Goal: Task Accomplishment & Management: Manage account settings

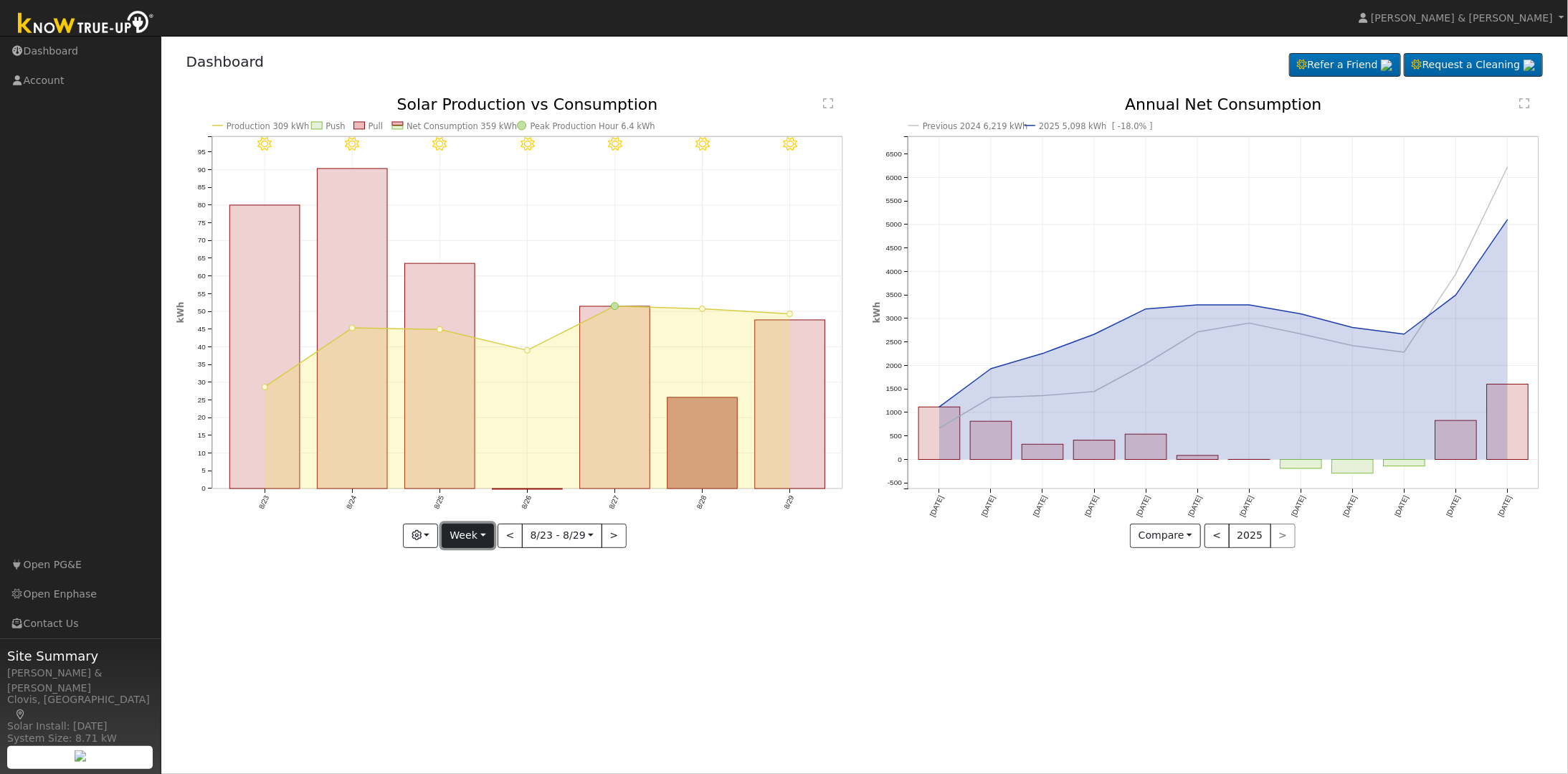
click at [482, 498] on button "Week" at bounding box center [468, 535] width 52 height 25
click at [478, 498] on link "Custom" at bounding box center [492, 645] width 100 height 20
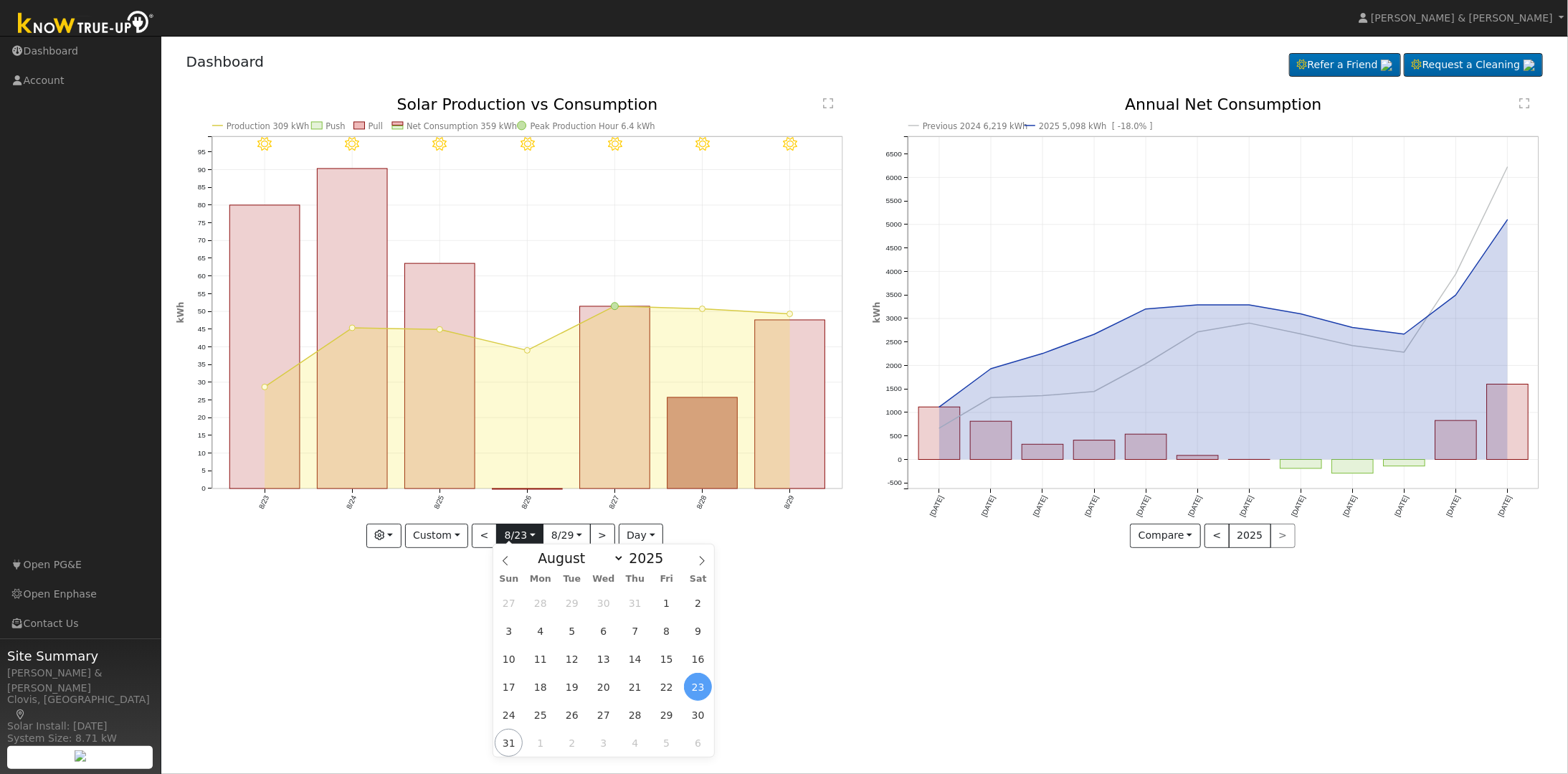
click at [534, 498] on input "[DATE]" at bounding box center [519, 535] width 46 height 23
click at [502, 498] on icon at bounding box center [505, 560] width 10 height 10
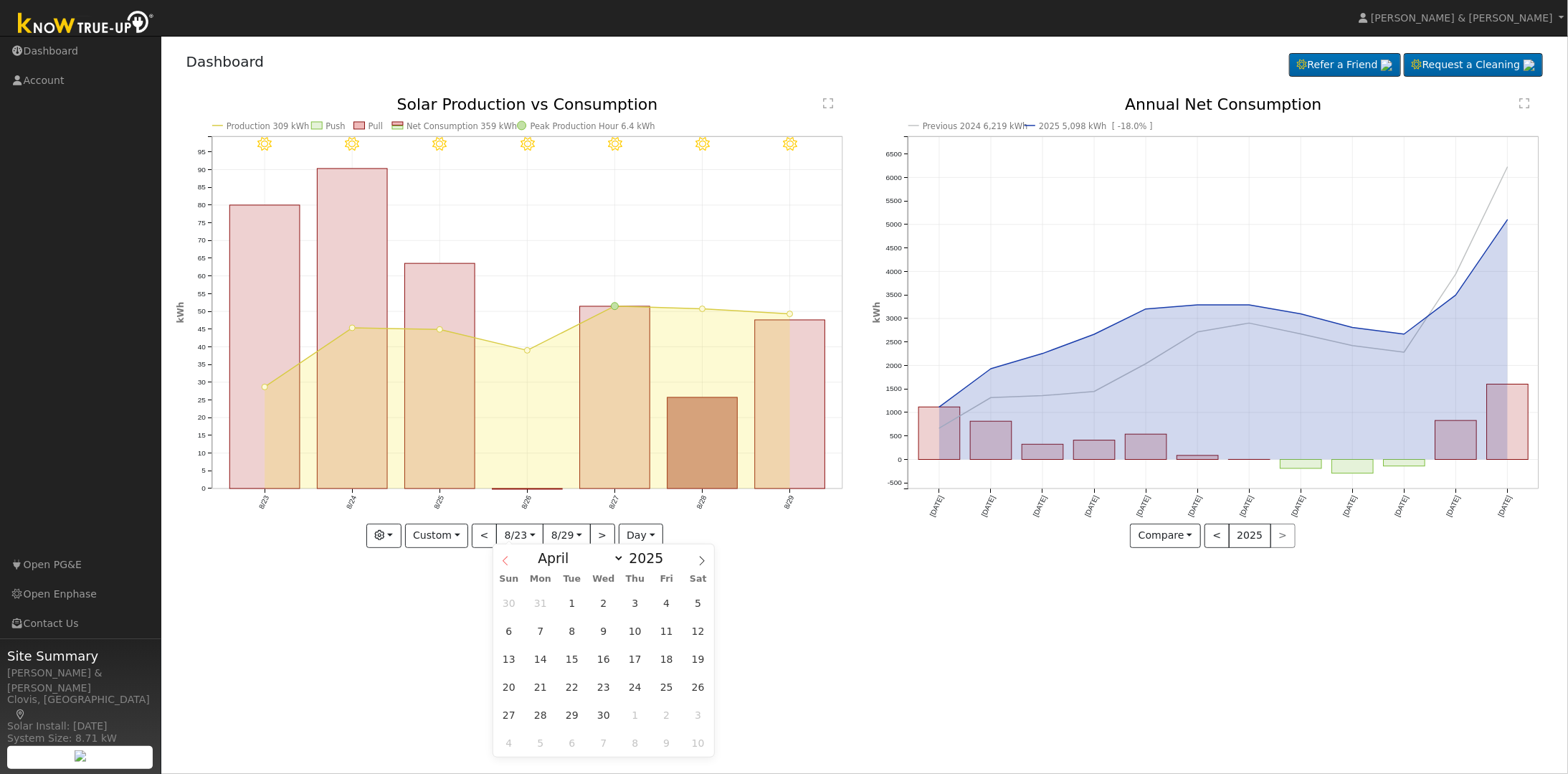
click at [502, 498] on icon at bounding box center [505, 560] width 10 height 10
select select "0"
click at [502, 498] on icon at bounding box center [505, 560] width 10 height 10
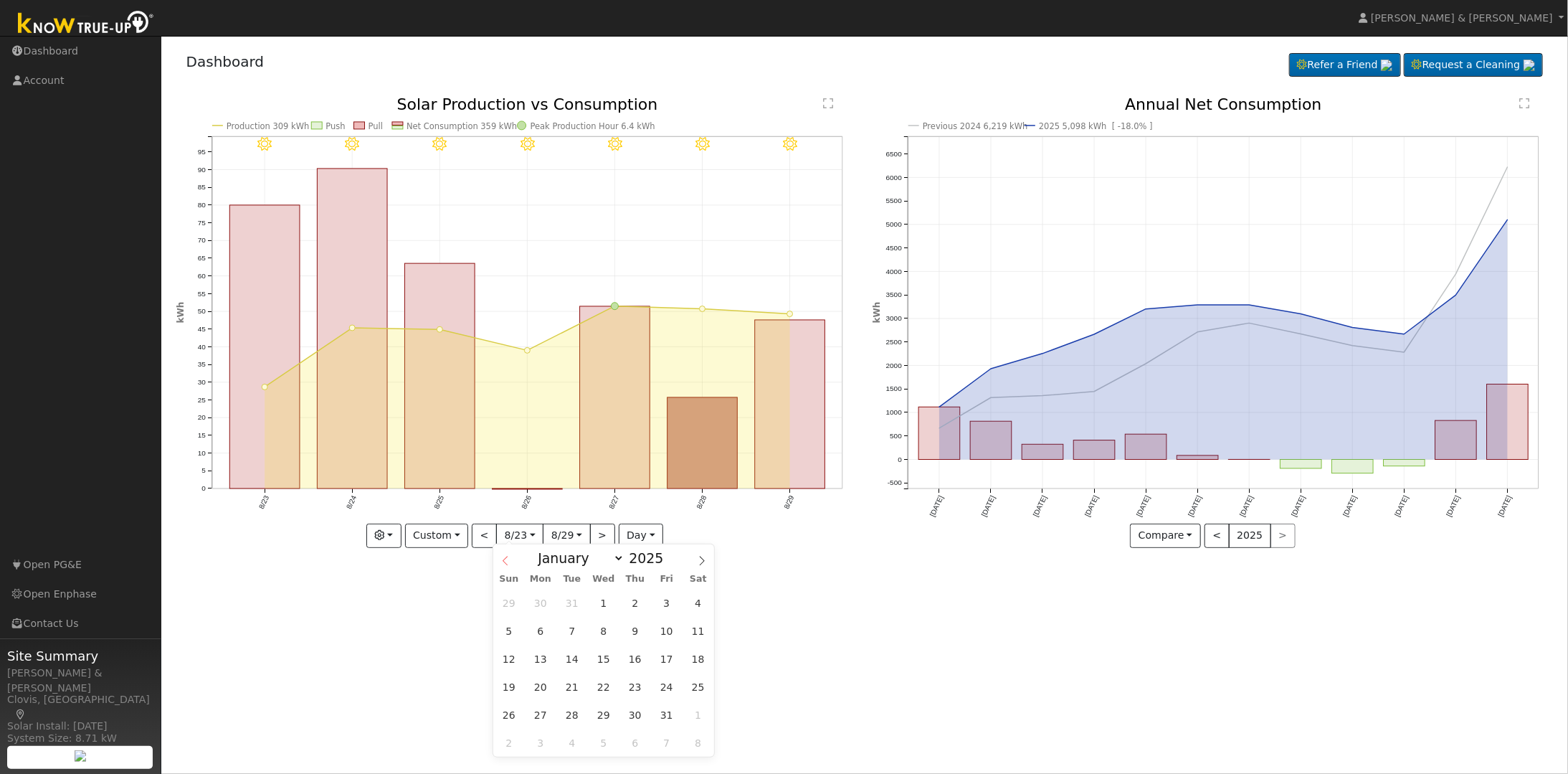
type input "2024"
select select "11"
click at [505, 498] on span "1" at bounding box center [508, 602] width 28 height 28
type input "[DATE]"
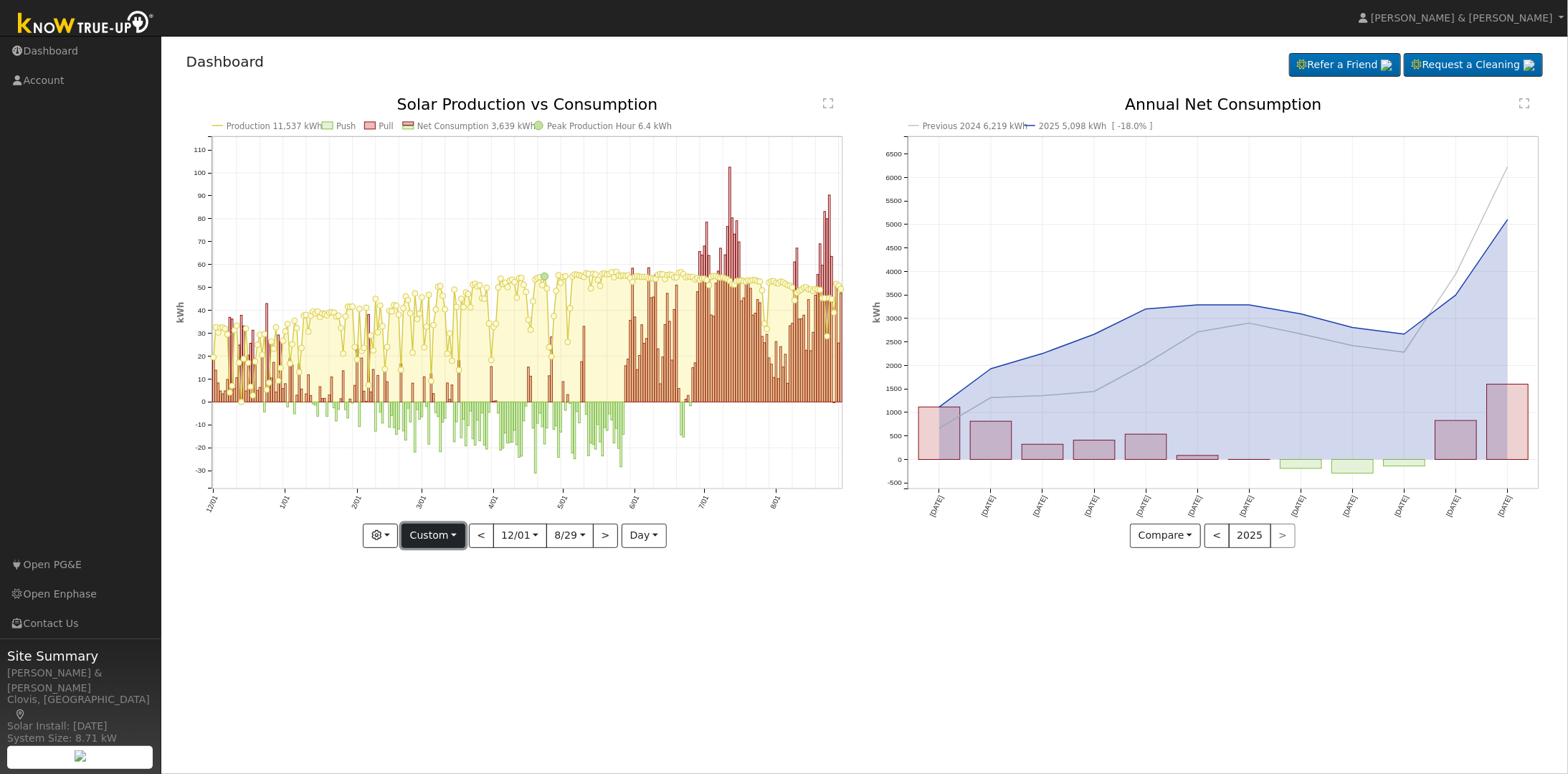
click at [456, 498] on button "Custom" at bounding box center [433, 535] width 64 height 25
click at [554, 498] on div "User Profile First name Last name Email Email Notifications No Emails No Emails…" at bounding box center [864, 405] width 1406 height 738
click at [391, 498] on button "button" at bounding box center [380, 535] width 35 height 25
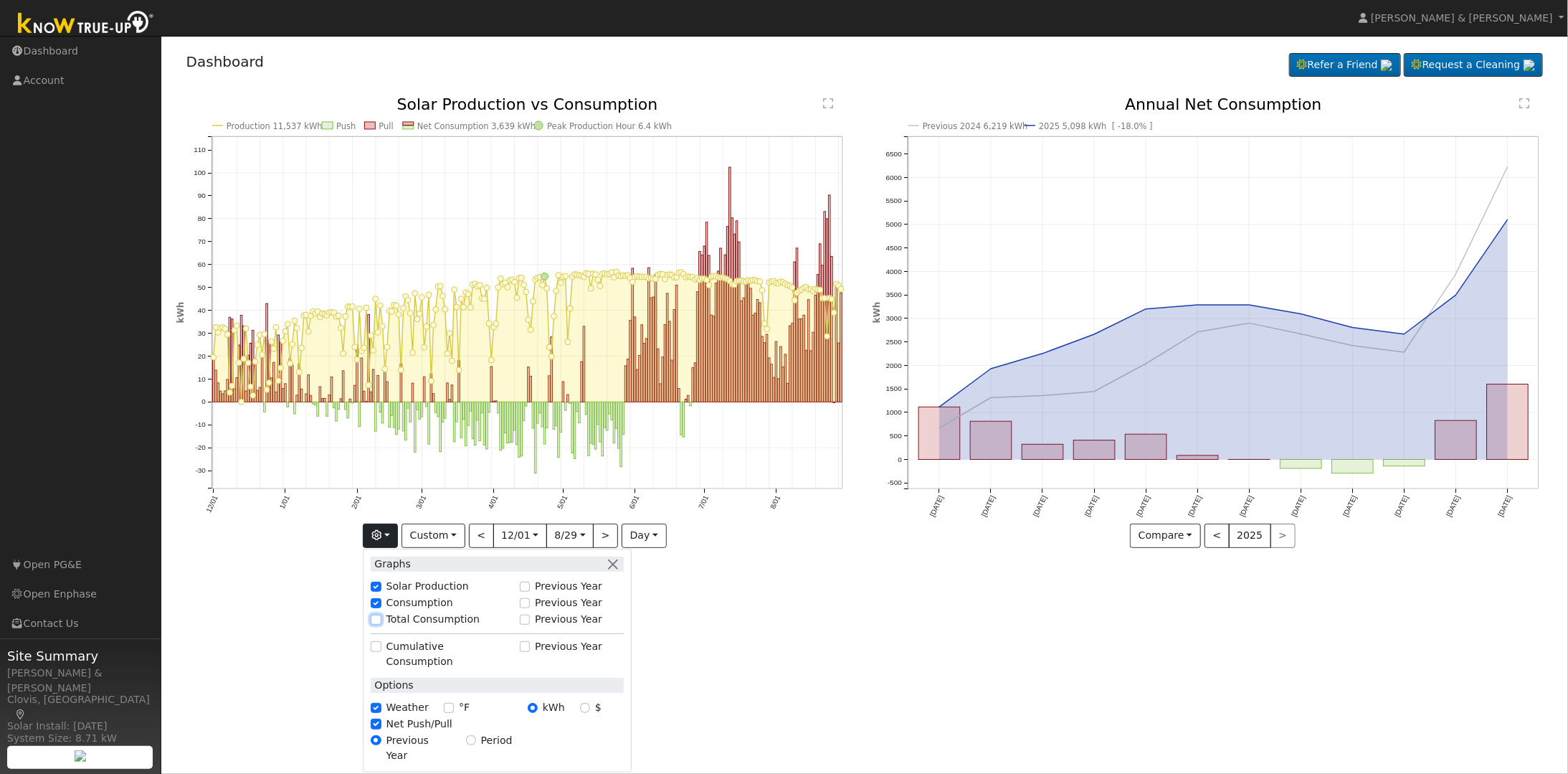
click at [381, 498] on input "Total Consumption" at bounding box center [375, 619] width 10 height 10
checkbox input "true"
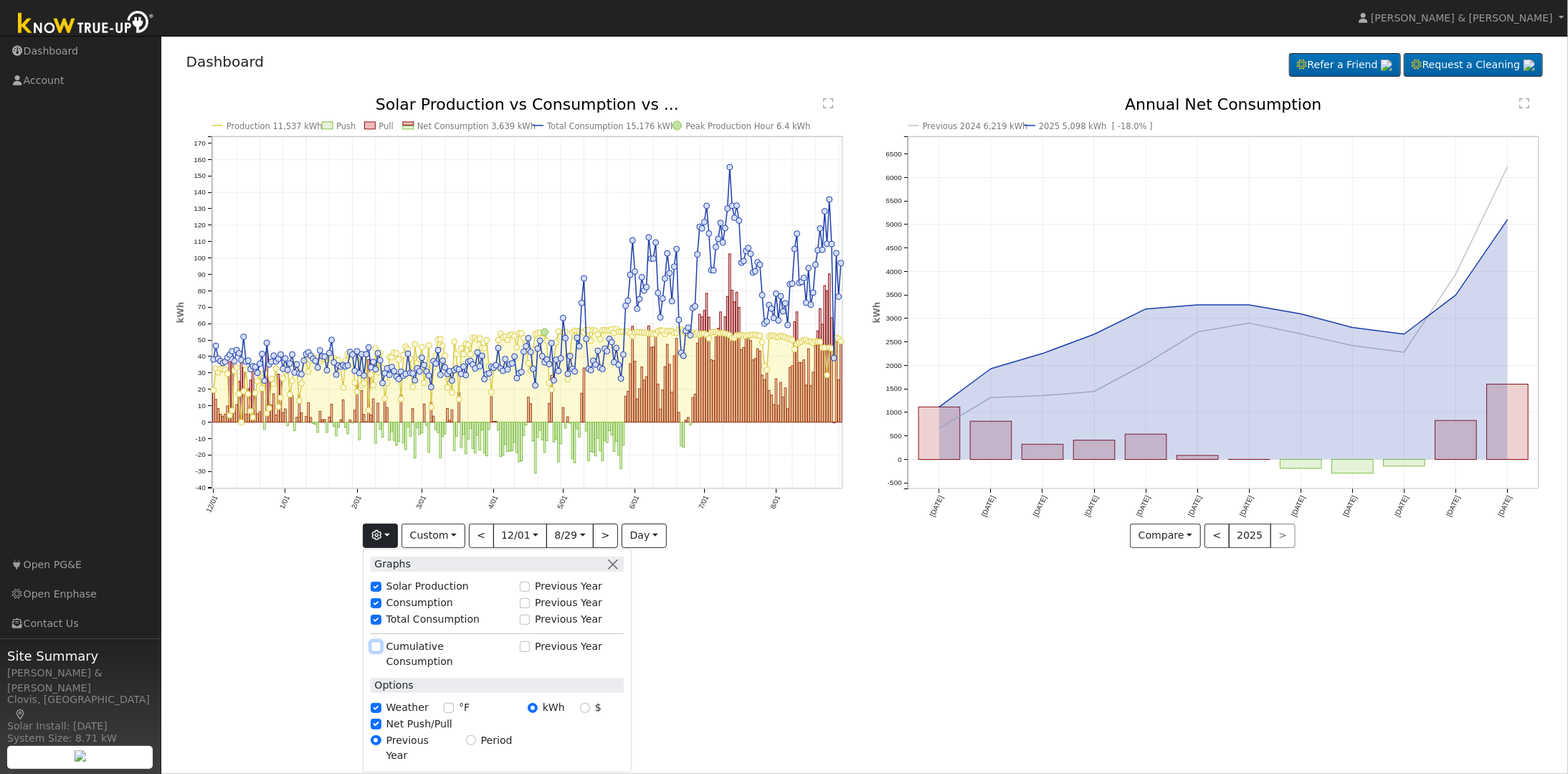
click at [381, 498] on input "Cumulative Consumption" at bounding box center [375, 645] width 10 height 10
checkbox input "true"
checkbox input "false"
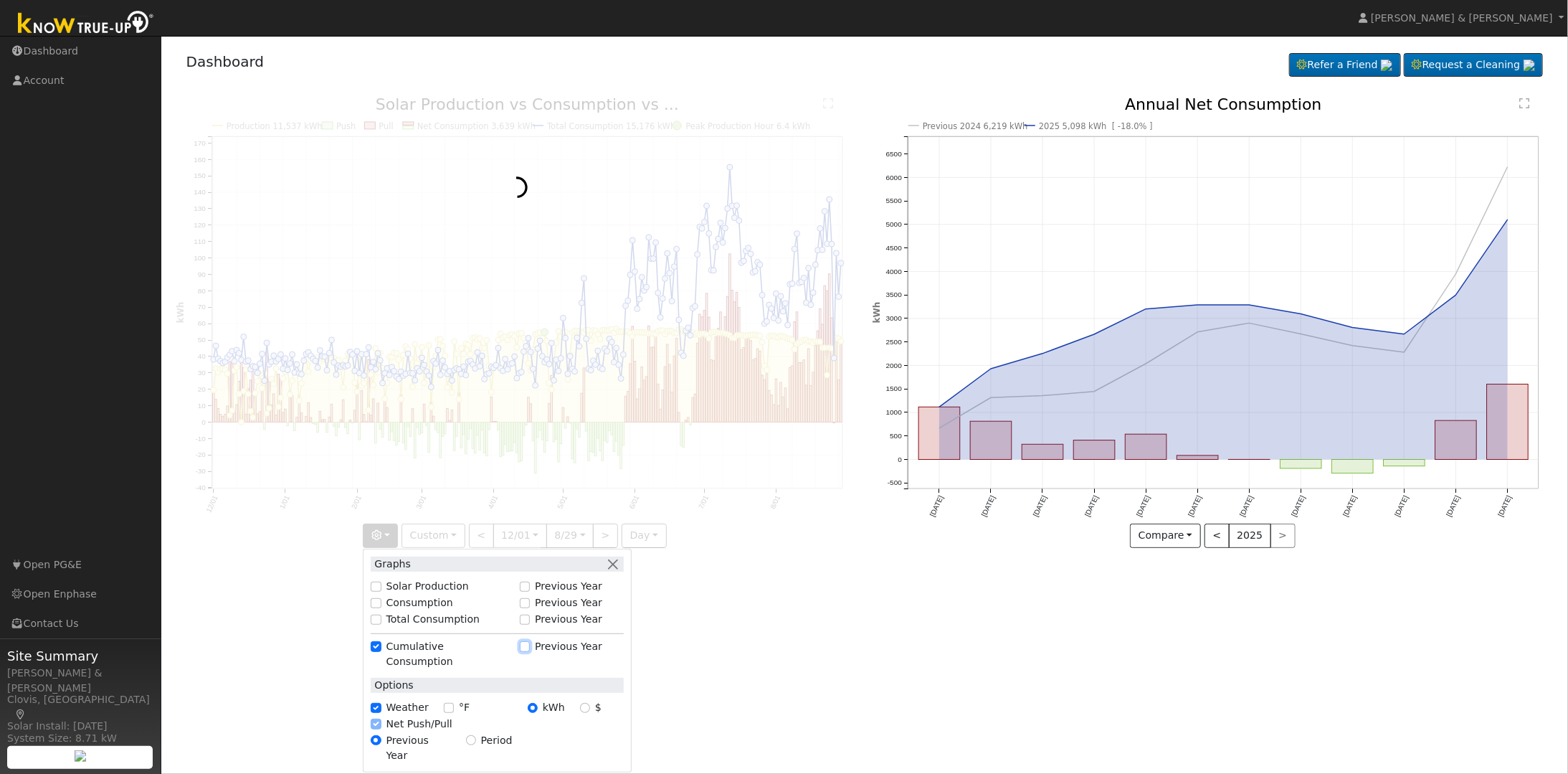
click at [530, 498] on input "Previous Year" at bounding box center [524, 645] width 10 height 10
checkbox input "true"
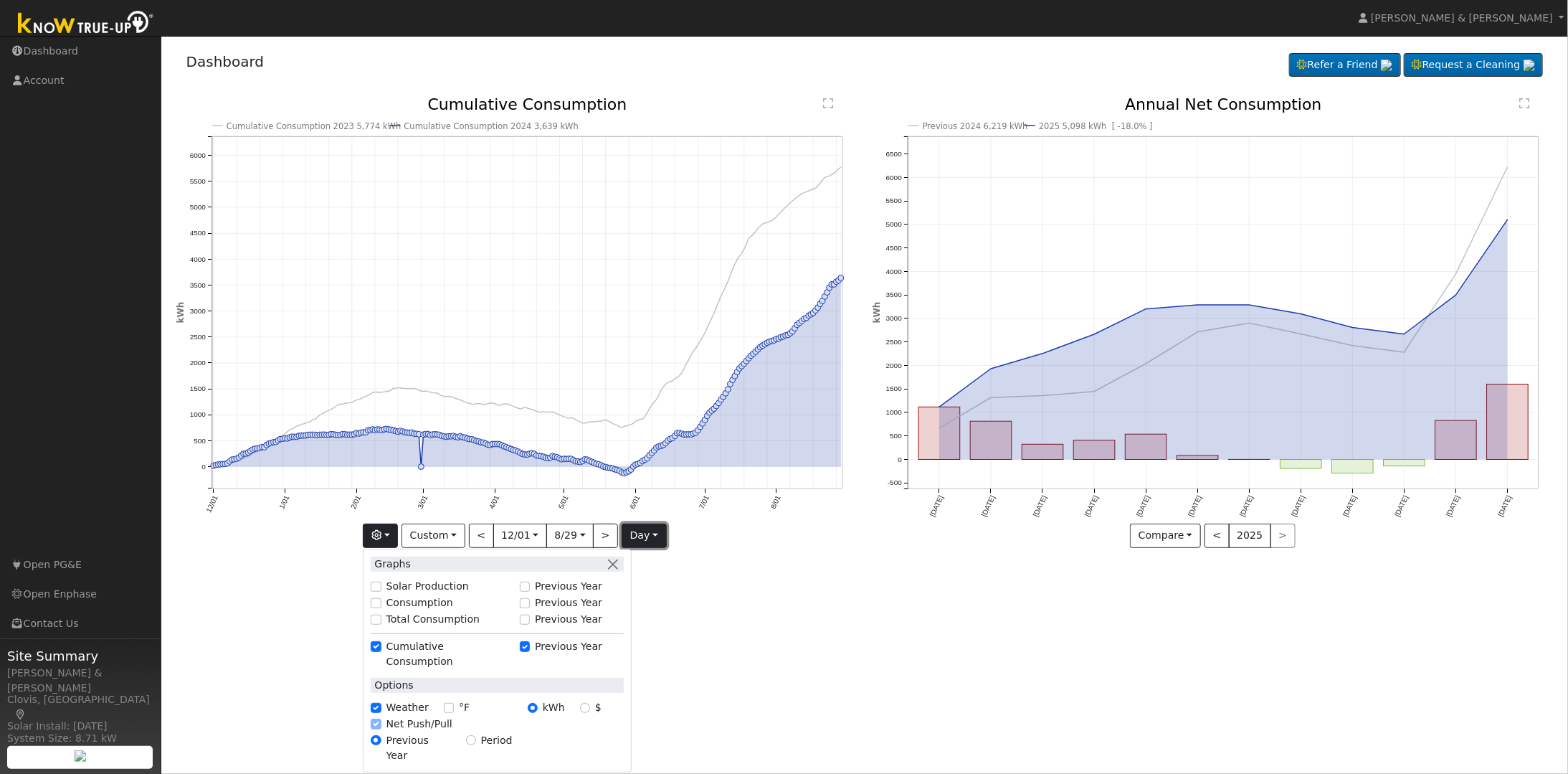
click at [649, 498] on button "day" at bounding box center [643, 535] width 44 height 25
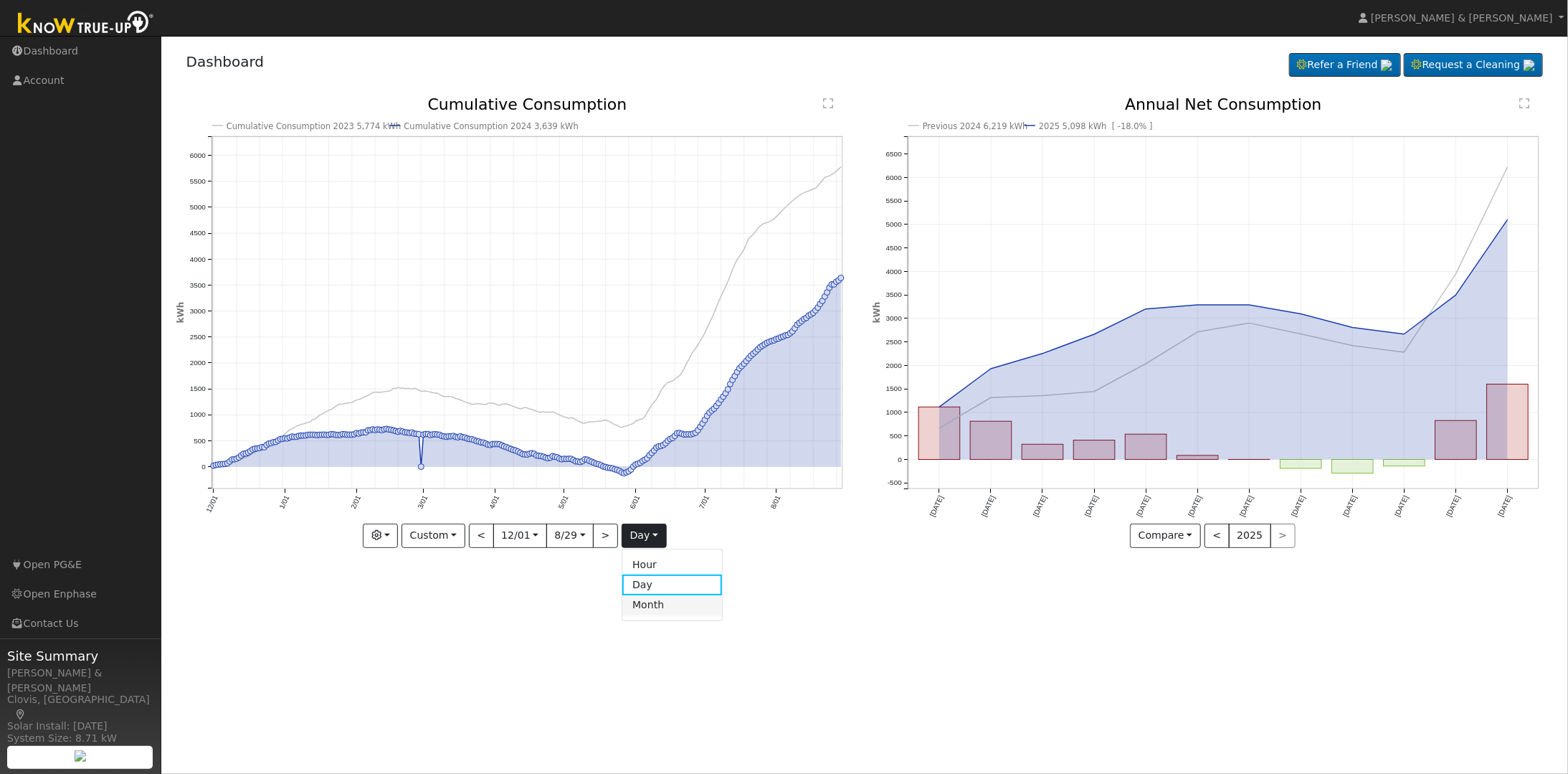
click at [644, 498] on link "Month" at bounding box center [671, 605] width 100 height 20
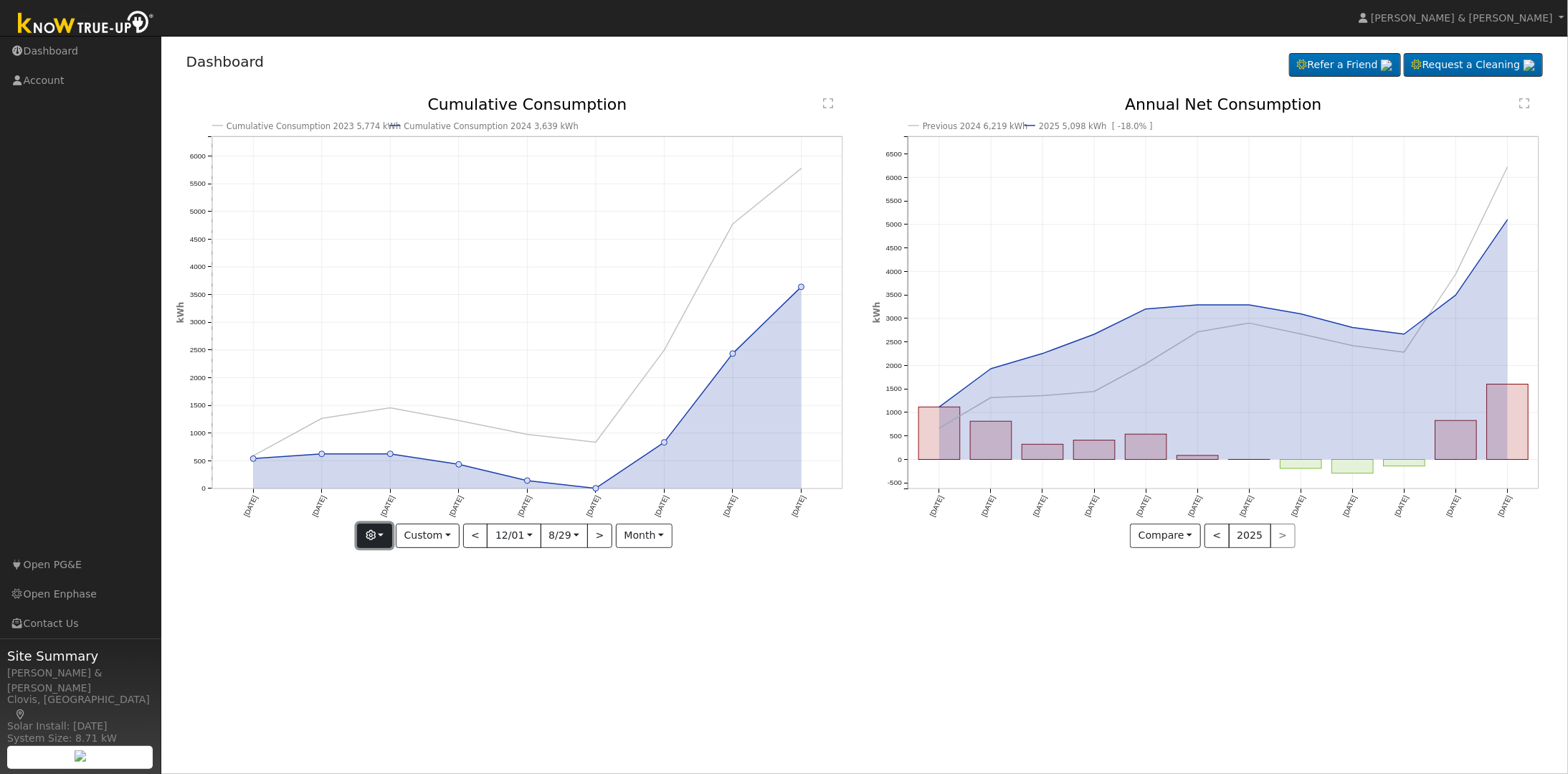
click at [382, 498] on button "button" at bounding box center [374, 535] width 35 height 25
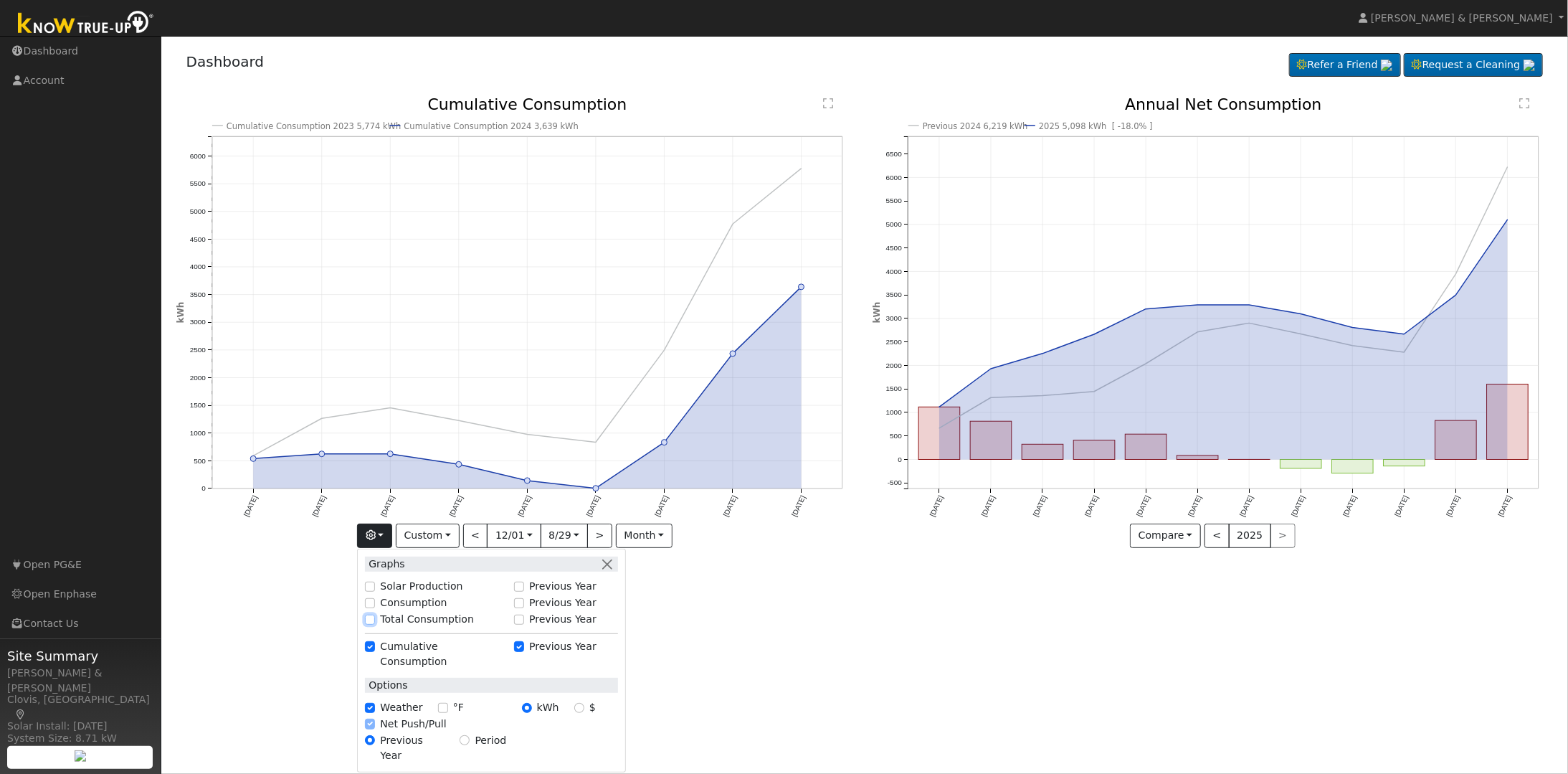
click at [375, 498] on input "Total Consumption" at bounding box center [370, 619] width 10 height 10
checkbox input "true"
checkbox input "false"
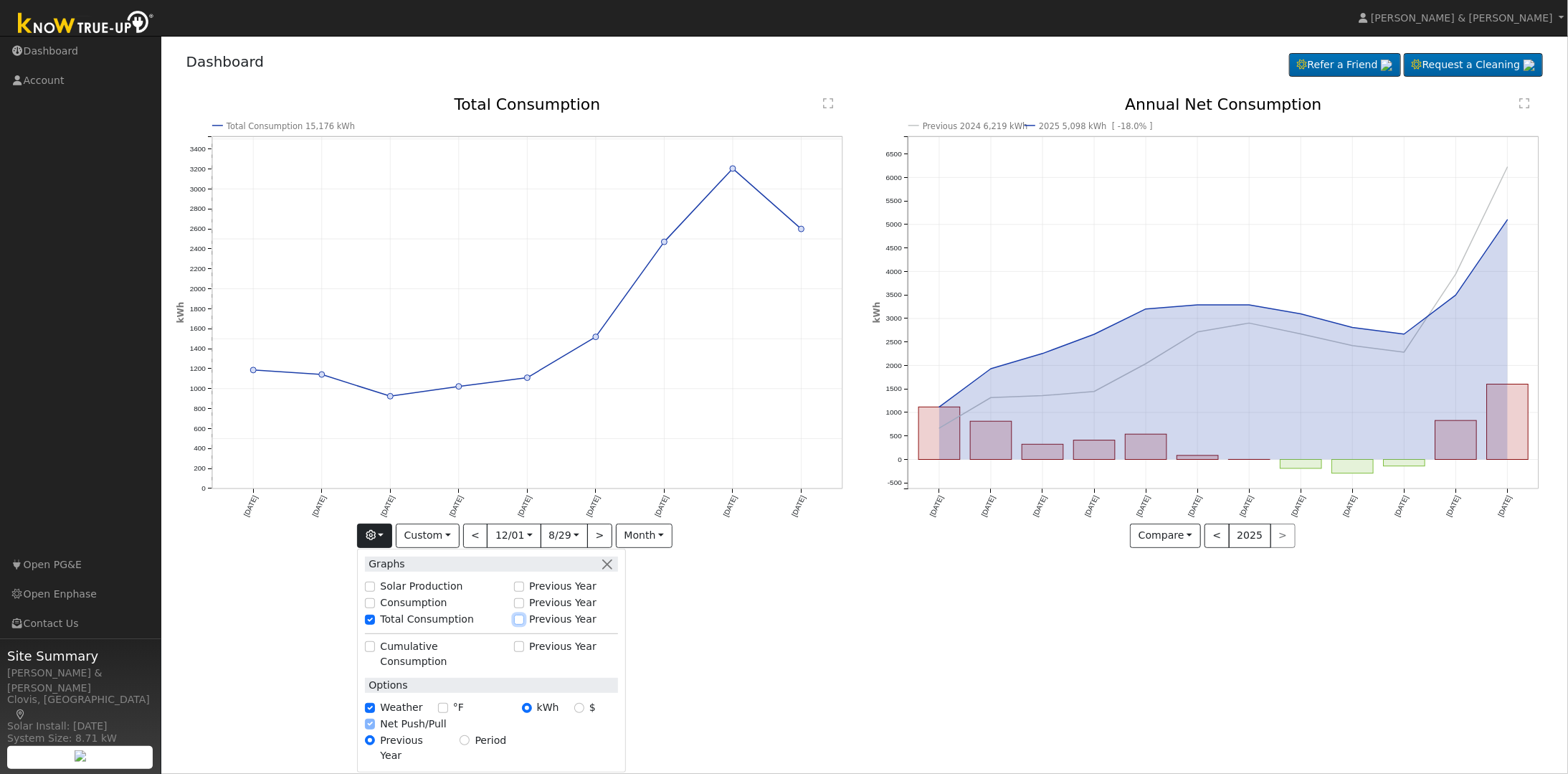
click at [524, 498] on input "Previous Year" at bounding box center [519, 619] width 10 height 10
checkbox input "true"
click at [375, 498] on input "Consumption" at bounding box center [370, 603] width 10 height 10
checkbox input "true"
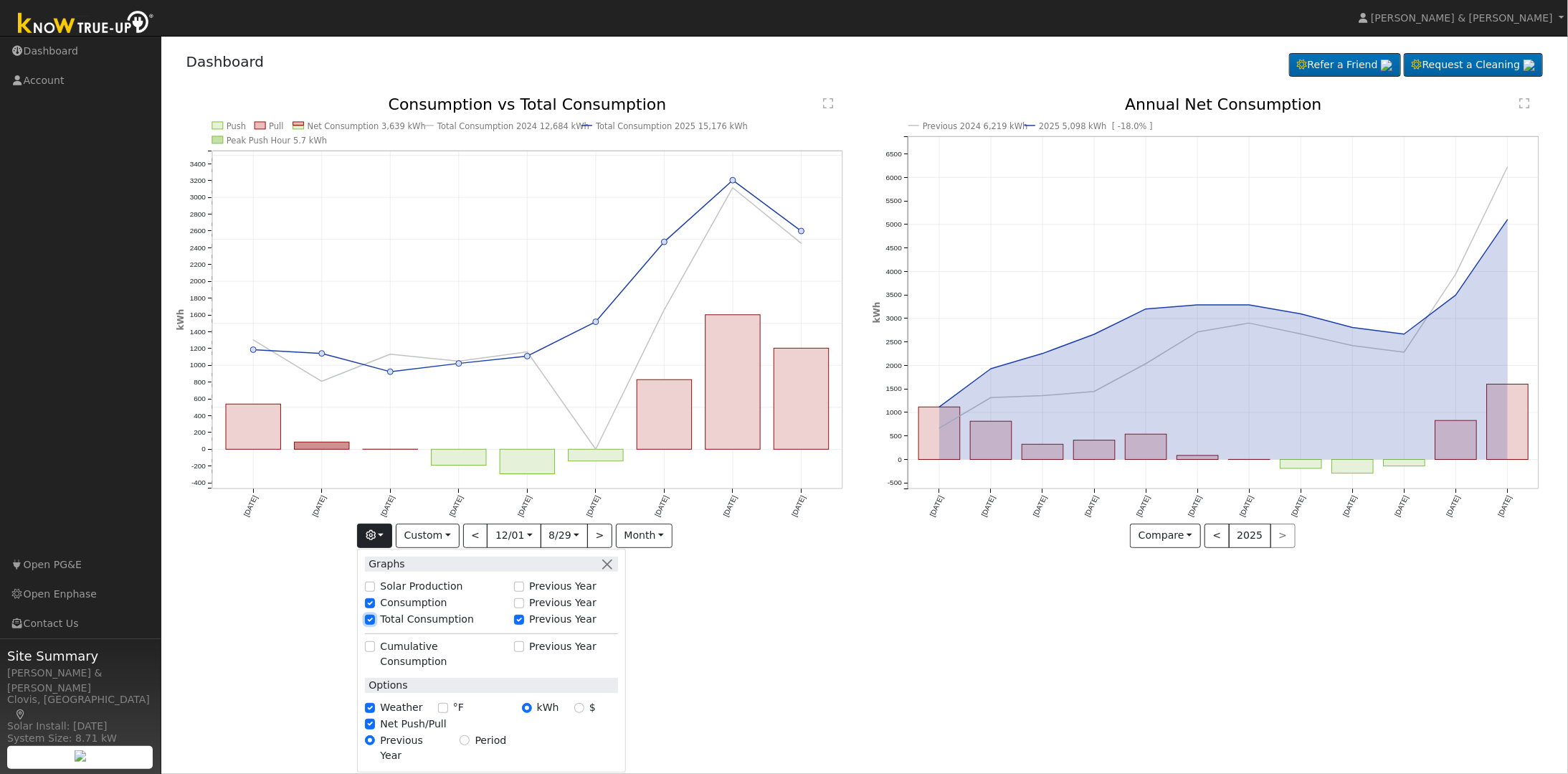
click at [375, 498] on input "Total Consumption" at bounding box center [370, 619] width 10 height 10
checkbox input "false"
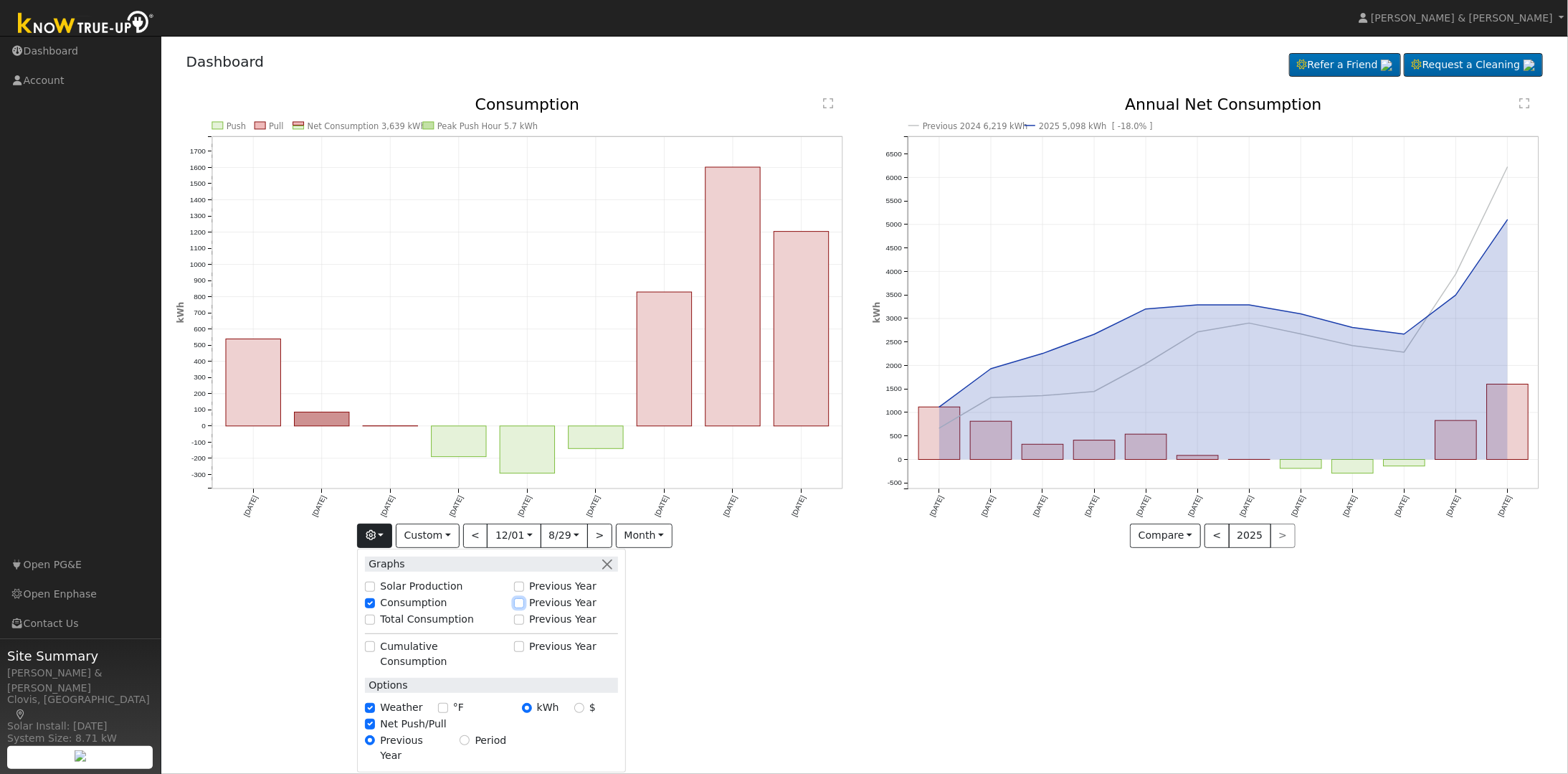
click at [524, 498] on input "Previous Year" at bounding box center [519, 603] width 10 height 10
checkbox input "true"
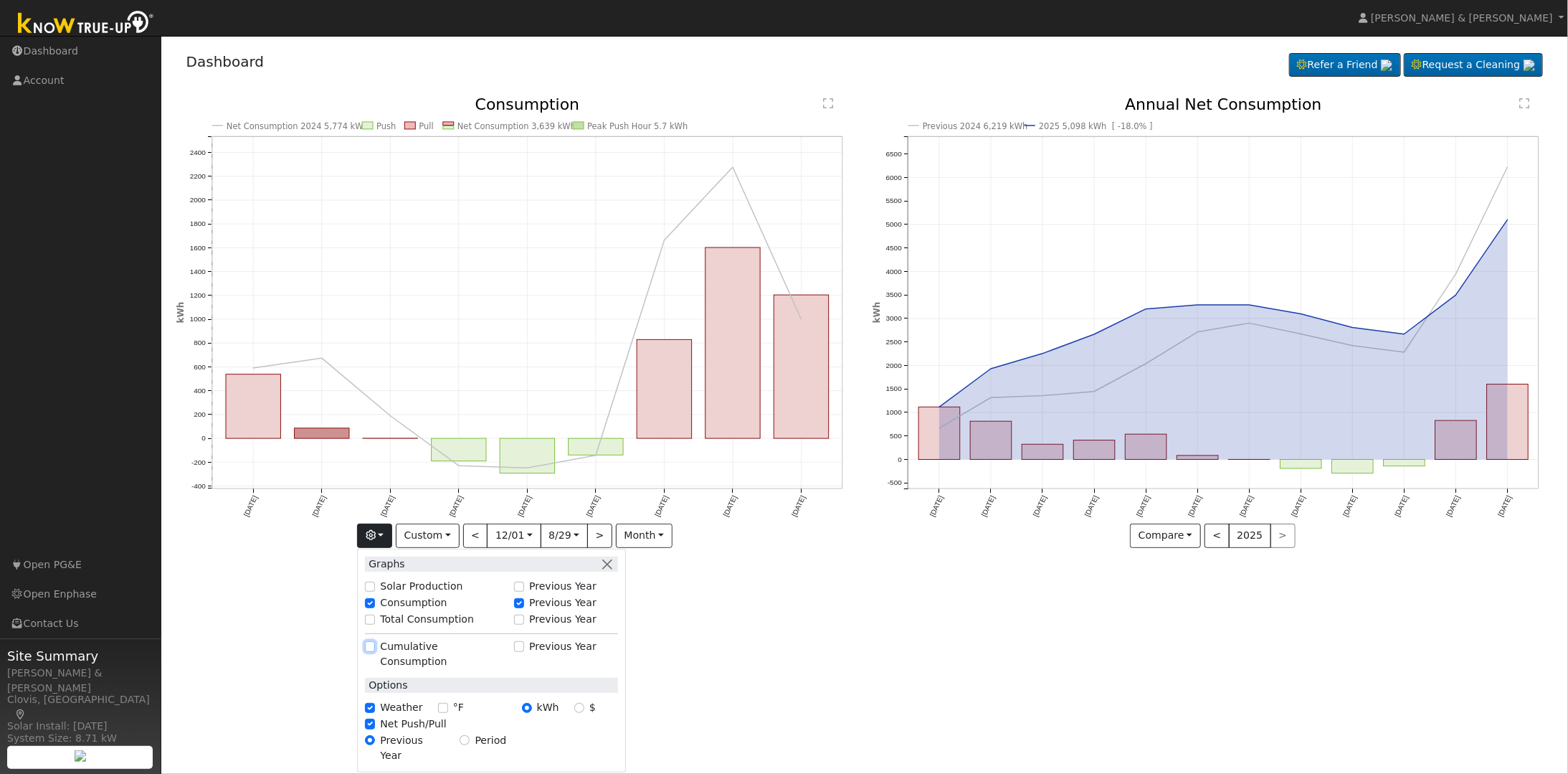
click at [375, 498] on input "Cumulative Consumption" at bounding box center [370, 645] width 10 height 10
checkbox input "true"
checkbox input "false"
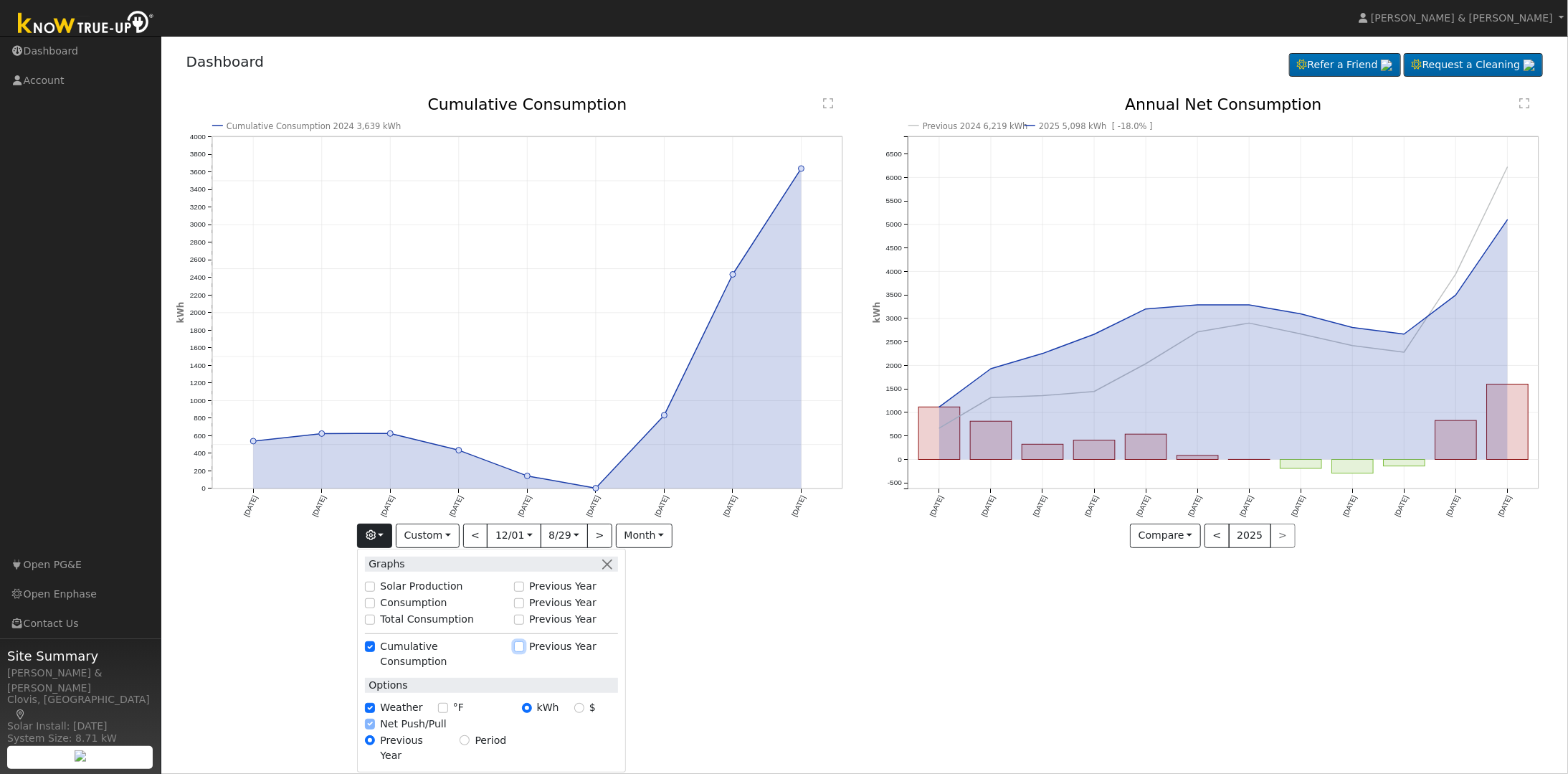
click at [524, 498] on input "Previous Year" at bounding box center [519, 645] width 10 height 10
checkbox input "true"
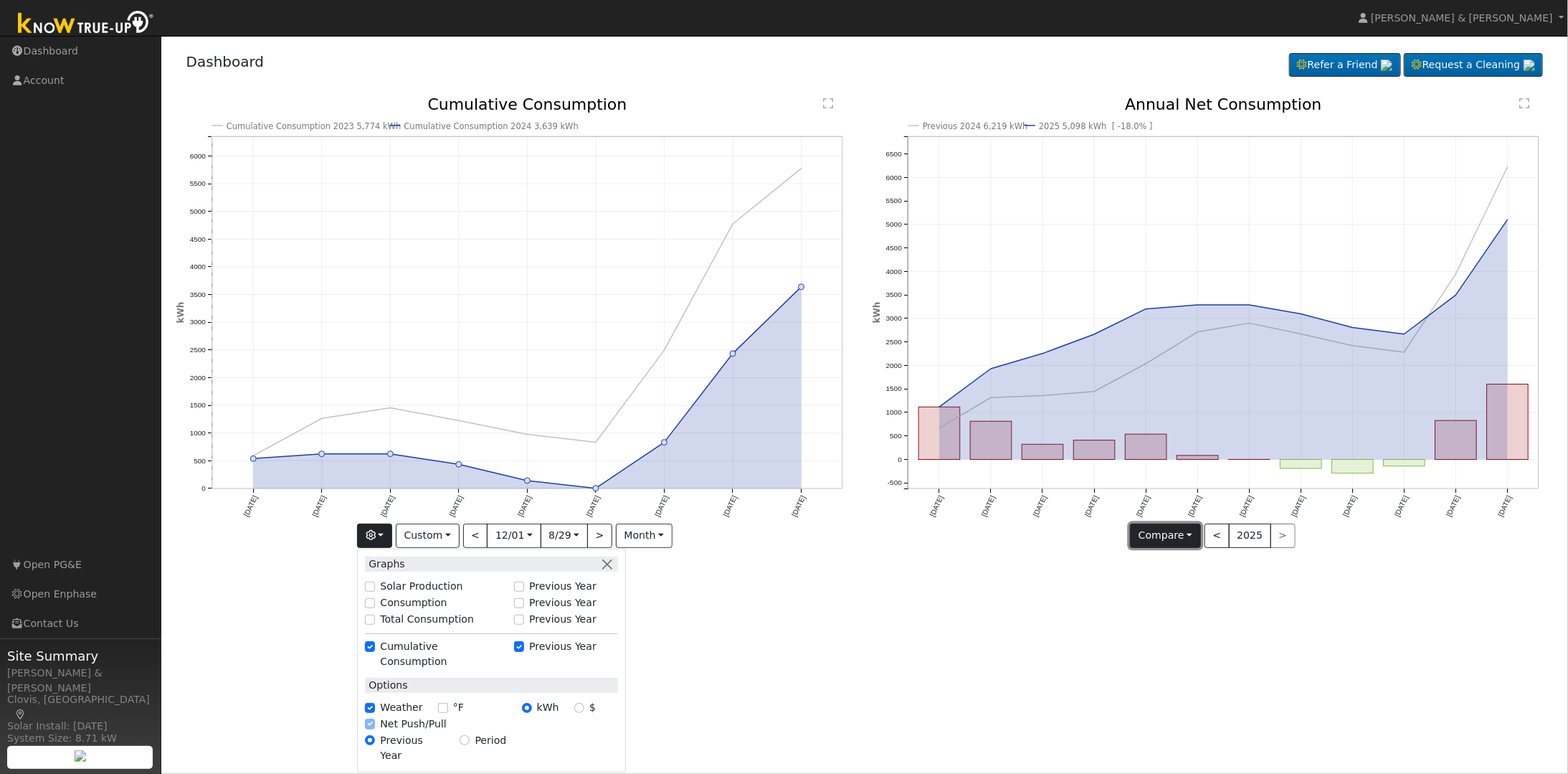
click at [981, 498] on button "Compare" at bounding box center [1165, 535] width 71 height 25
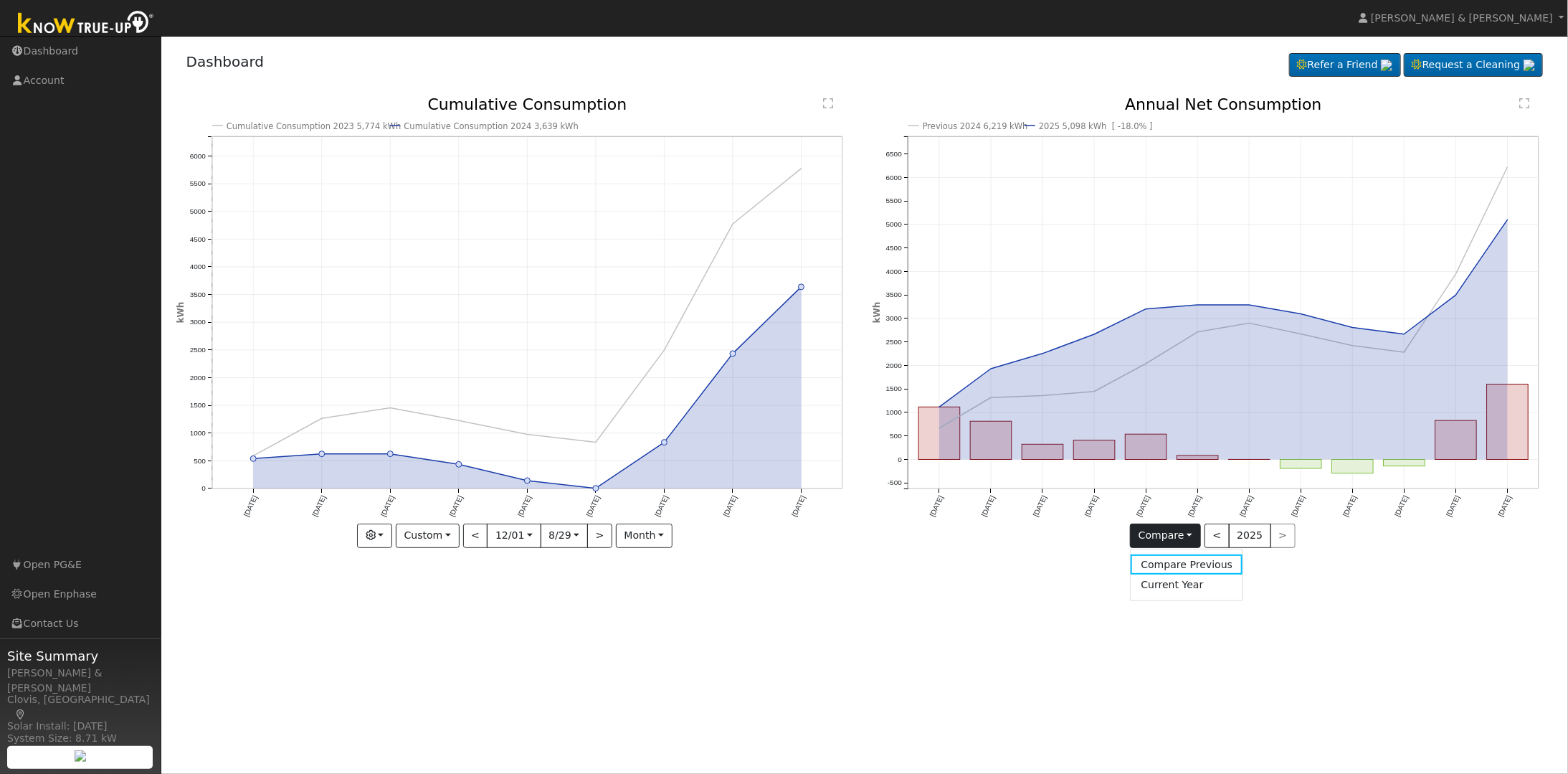
click at [981, 498] on div "User Profile First name Last name Email Email Notifications No Emails No Emails…" at bounding box center [864, 405] width 1406 height 738
